Goal: Task Accomplishment & Management: Manage account settings

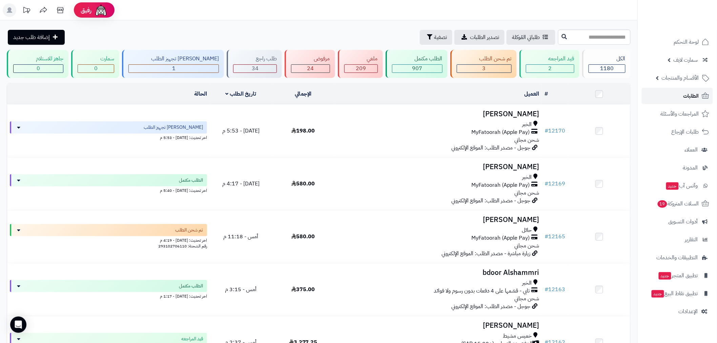
click at [687, 92] on span "الطلبات" at bounding box center [692, 95] width 16 height 9
click at [683, 100] on link "الطلبات" at bounding box center [677, 96] width 71 height 16
drag, startPoint x: 689, startPoint y: 96, endPoint x: 687, endPoint y: 99, distance: 4.1
click at [689, 96] on span "الطلبات" at bounding box center [692, 95] width 16 height 9
